Goal: Task Accomplishment & Management: Complete application form

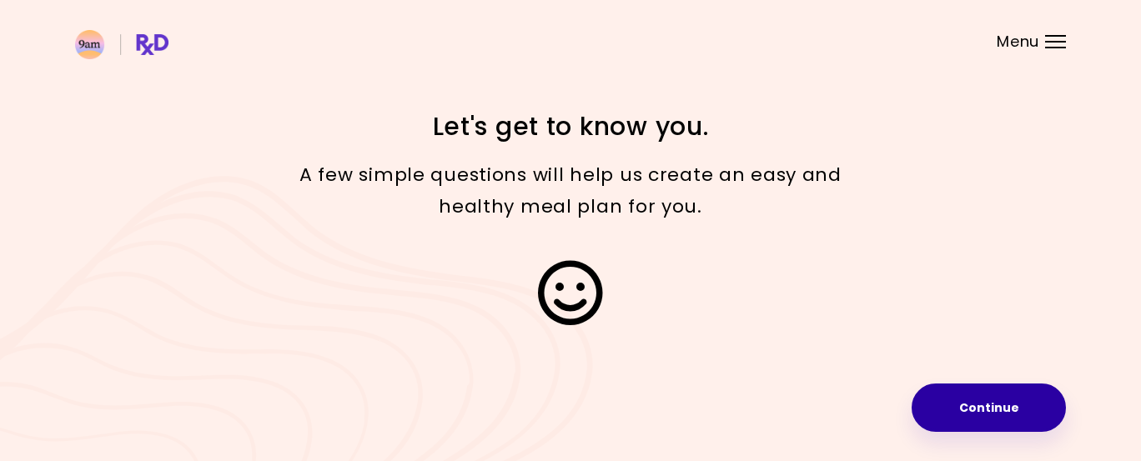
click at [1003, 405] on button "Continue" at bounding box center [989, 408] width 154 height 48
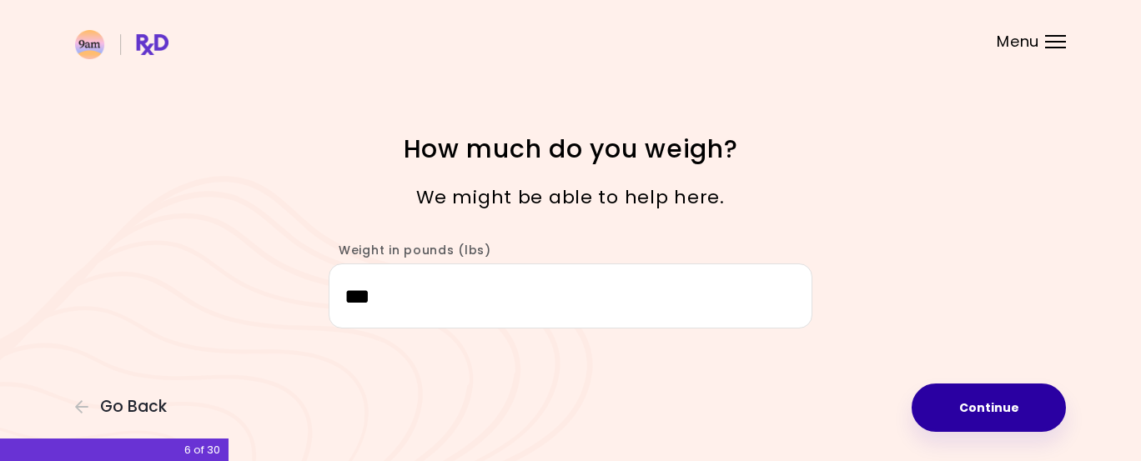
click at [1013, 414] on button "Continue" at bounding box center [989, 408] width 154 height 48
select select "****"
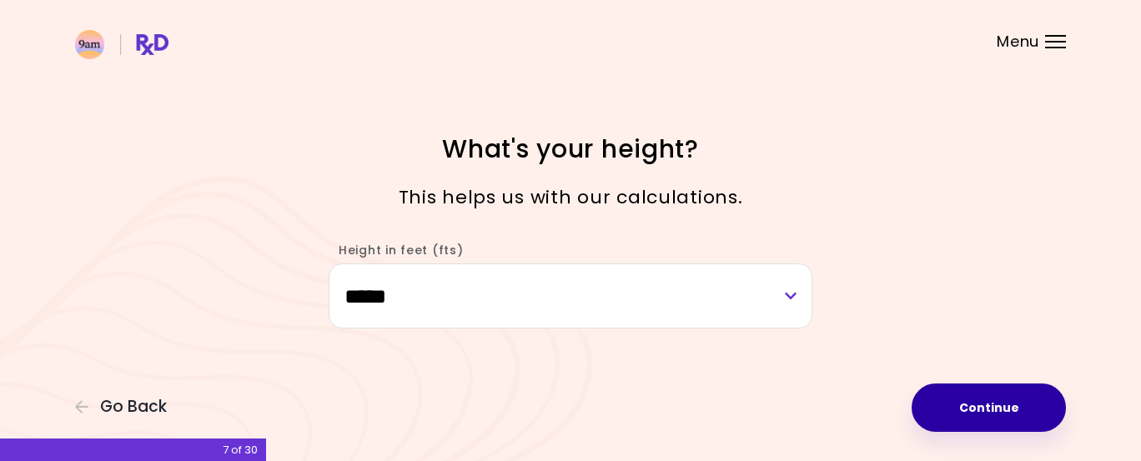
click at [983, 407] on button "Continue" at bounding box center [989, 408] width 154 height 48
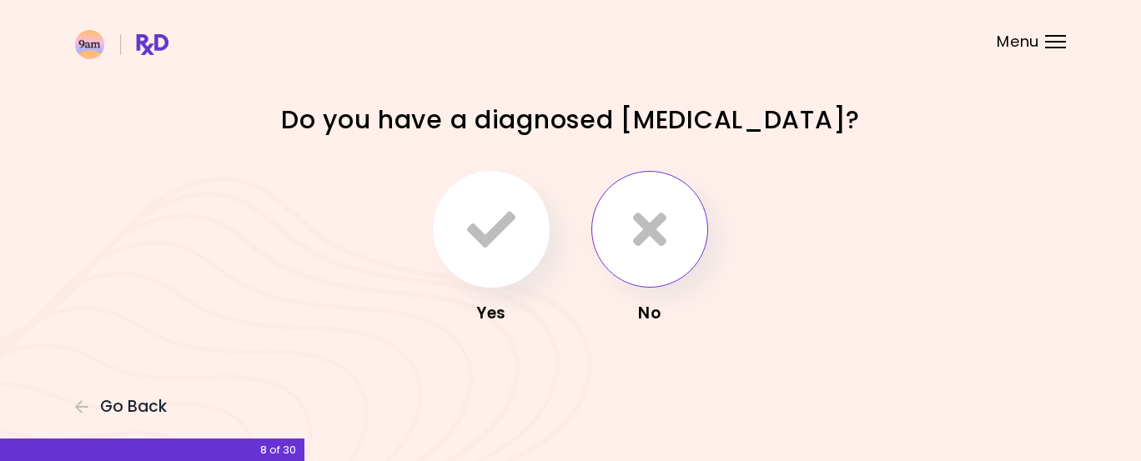
click at [683, 229] on button "button" at bounding box center [649, 229] width 117 height 117
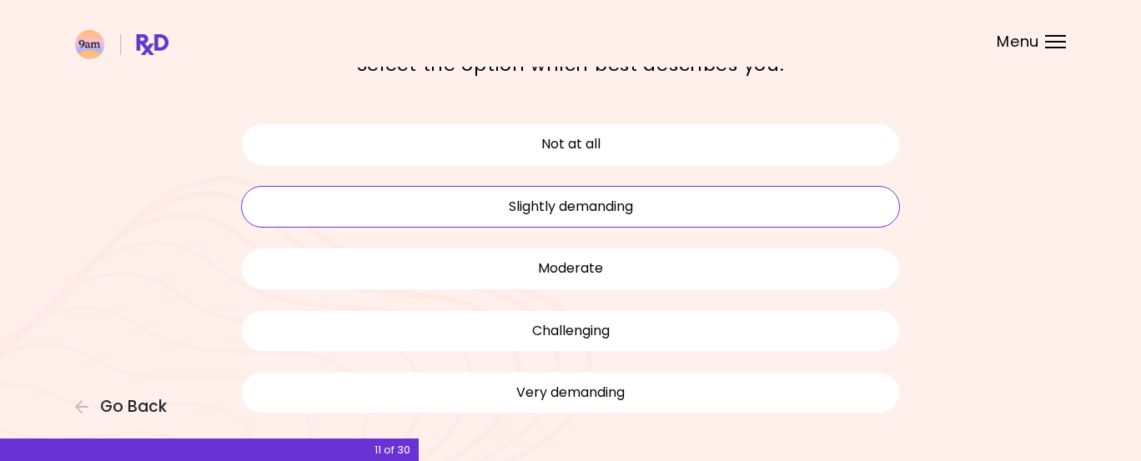
scroll to position [103, 0]
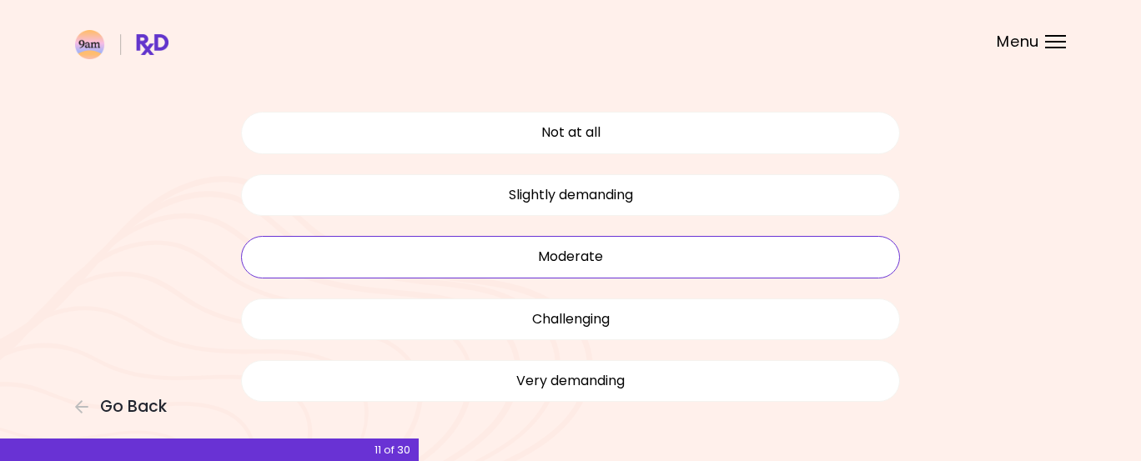
click at [629, 253] on button "Moderate" at bounding box center [570, 257] width 659 height 42
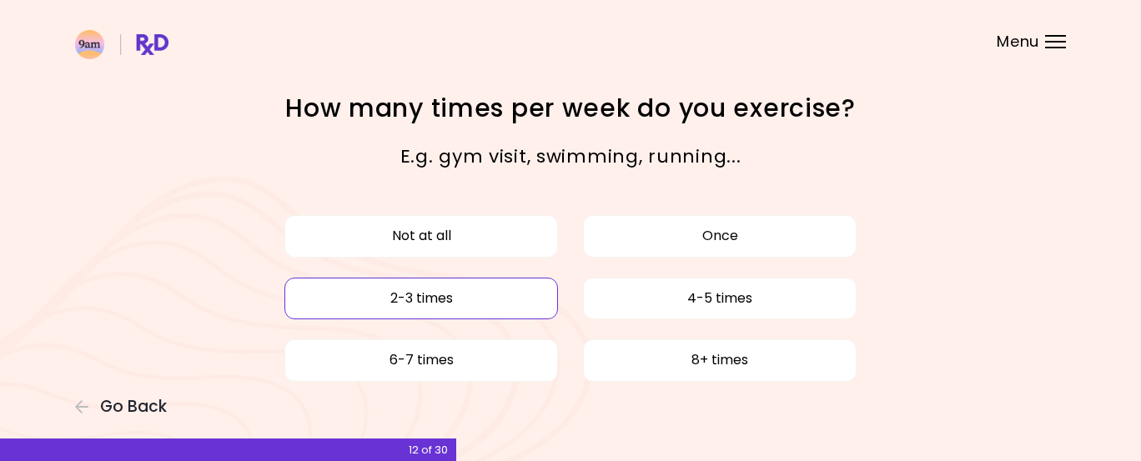
click at [512, 296] on button "2-3 times" at bounding box center [421, 299] width 274 height 42
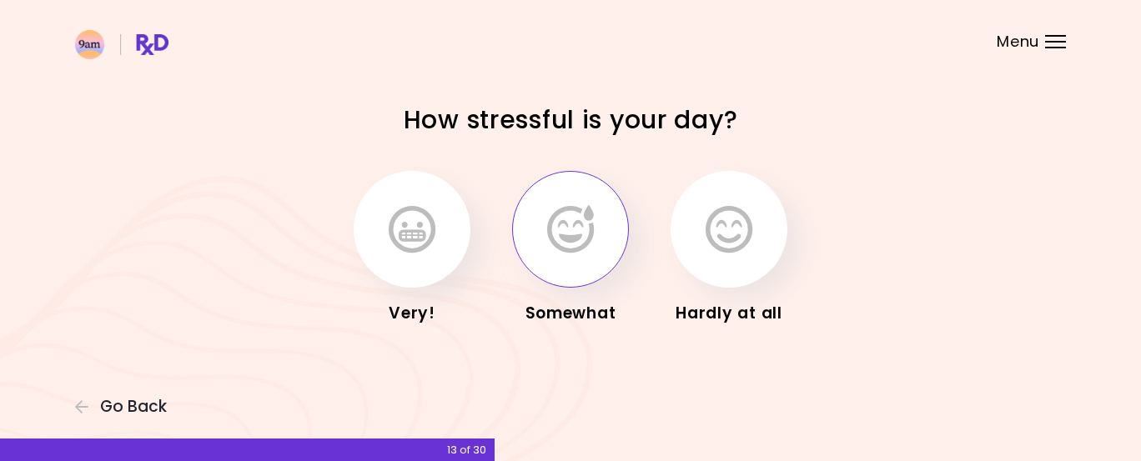
click at [578, 210] on icon "button" at bounding box center [570, 229] width 47 height 48
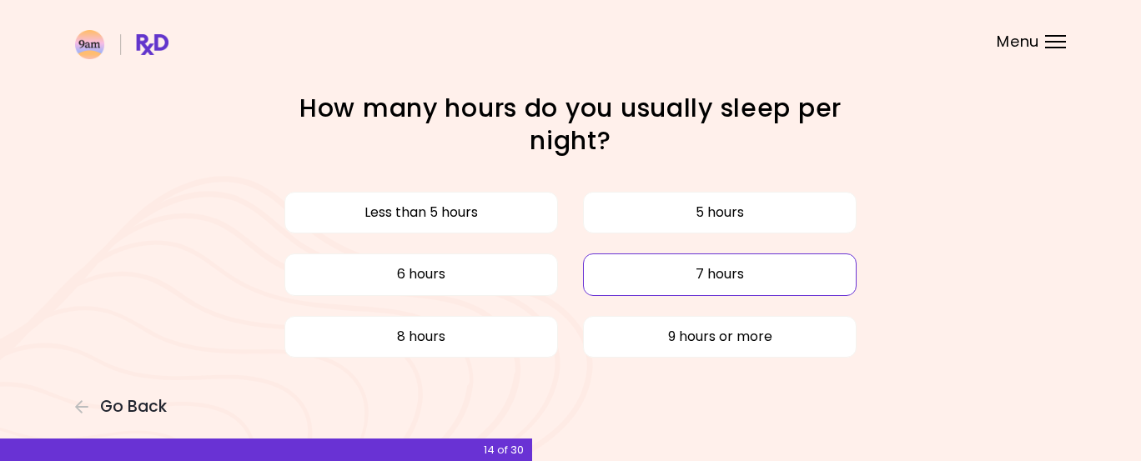
click at [620, 282] on button "7 hours" at bounding box center [720, 275] width 274 height 42
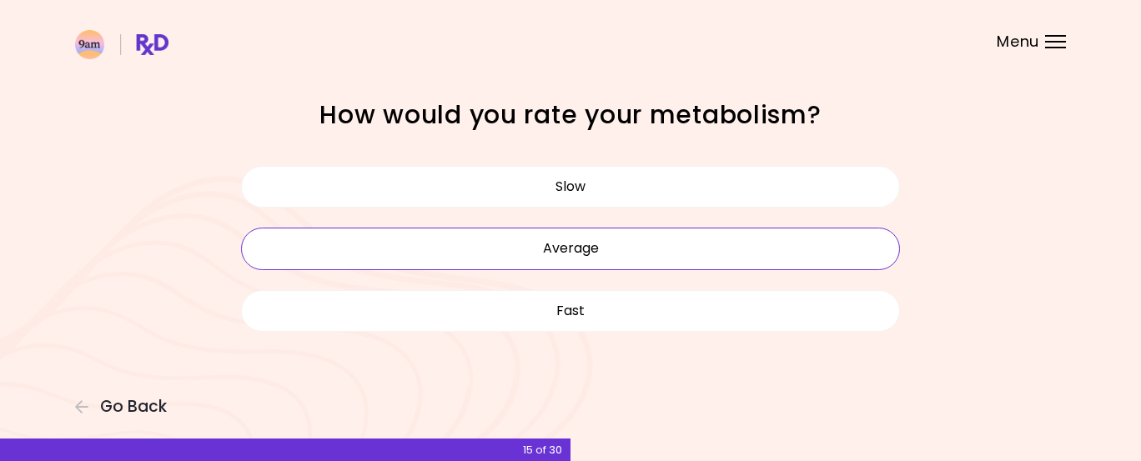
click at [620, 246] on button "Average" at bounding box center [570, 249] width 659 height 42
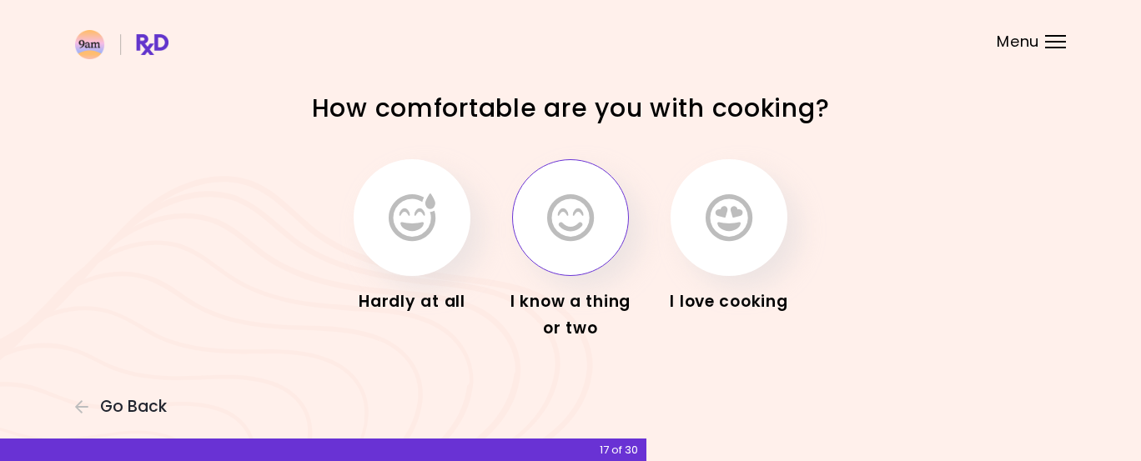
click at [561, 228] on icon "button" at bounding box center [570, 218] width 47 height 48
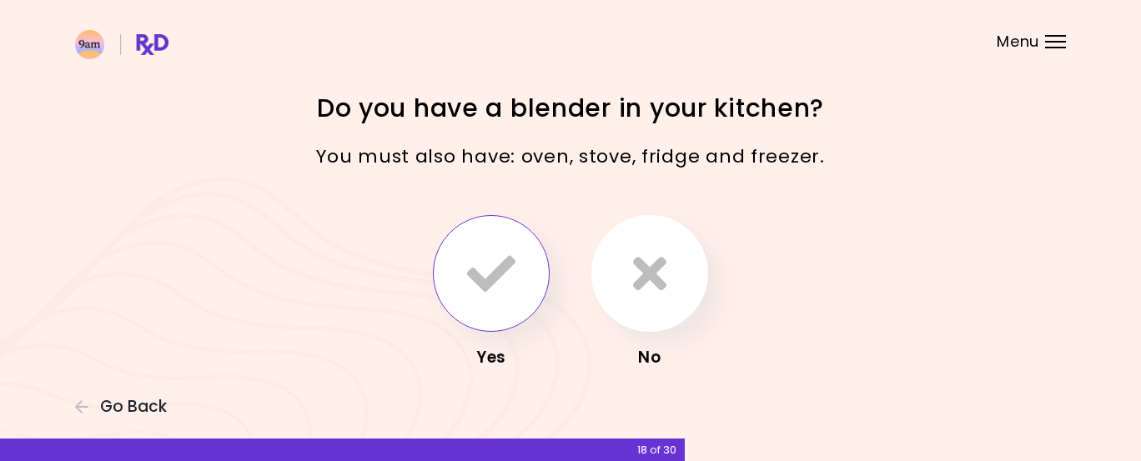
click at [514, 265] on icon "button" at bounding box center [491, 273] width 48 height 48
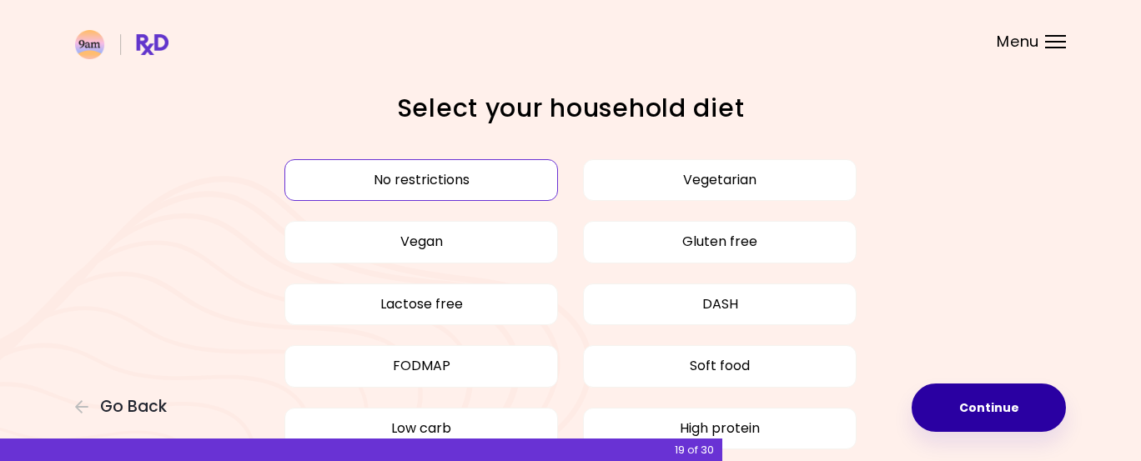
click at [965, 392] on button "Continue" at bounding box center [989, 408] width 154 height 48
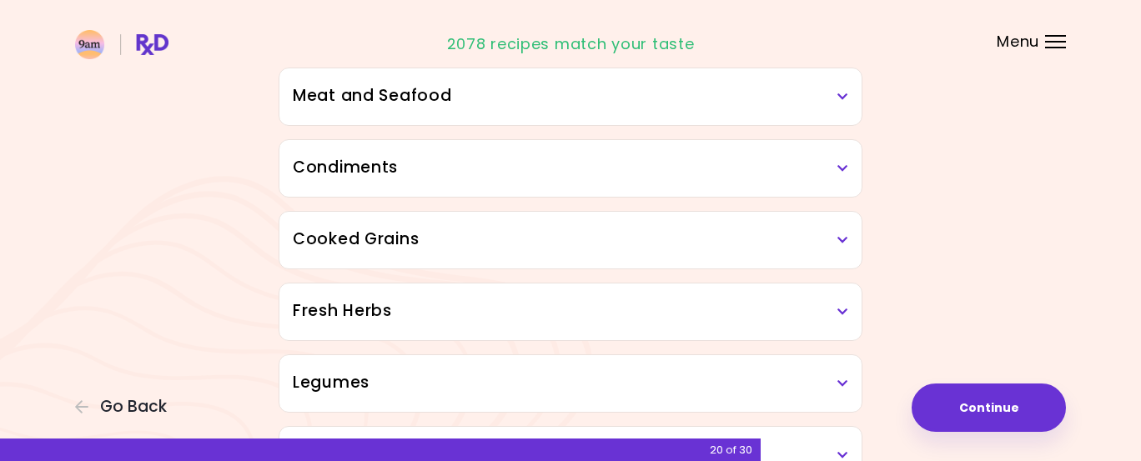
scroll to position [536, 0]
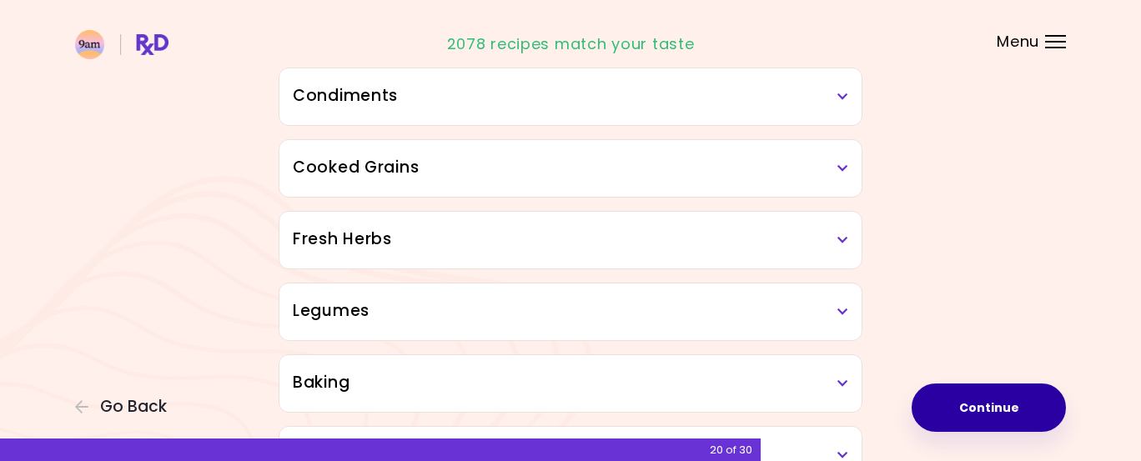
click at [1000, 410] on button "Continue" at bounding box center [989, 408] width 154 height 48
